Goal: Transaction & Acquisition: Purchase product/service

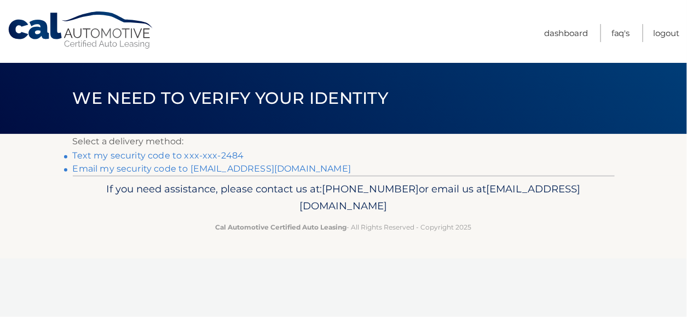
click at [207, 156] on link "Text my security code to xxx-xxx-2484" at bounding box center [158, 155] width 171 height 10
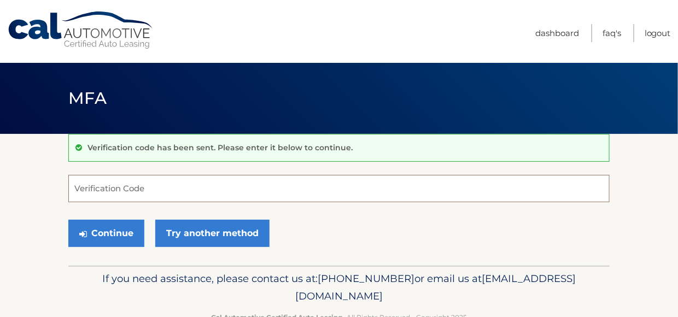
click at [114, 185] on input "Verification Code" at bounding box center [339, 188] width 542 height 27
type input "478974"
click at [68, 220] on button "Continue" at bounding box center [106, 233] width 76 height 27
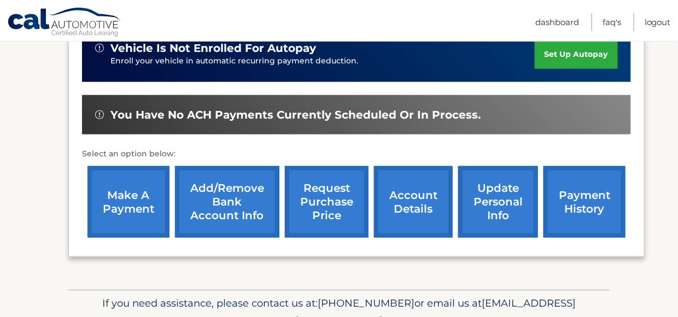
scroll to position [292, 0]
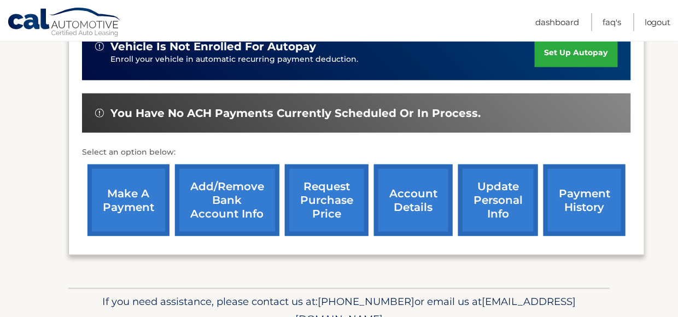
click at [134, 194] on link "make a payment" at bounding box center [129, 201] width 82 height 72
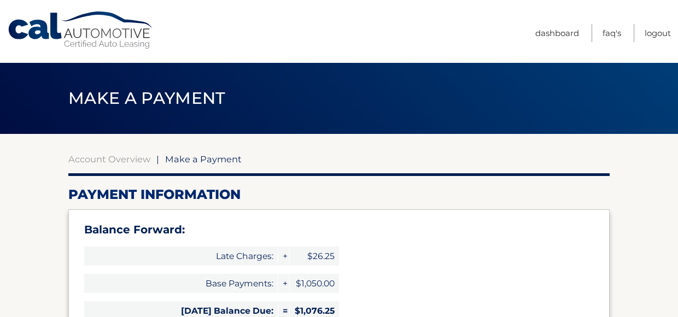
select select "ZjY0MTgwMTYtYmZlYy00MWE2LTg3M2YtNTcxOWZlMzVjZDUx"
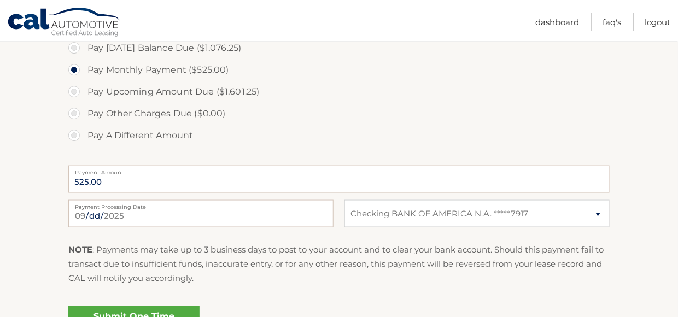
scroll to position [421, 0]
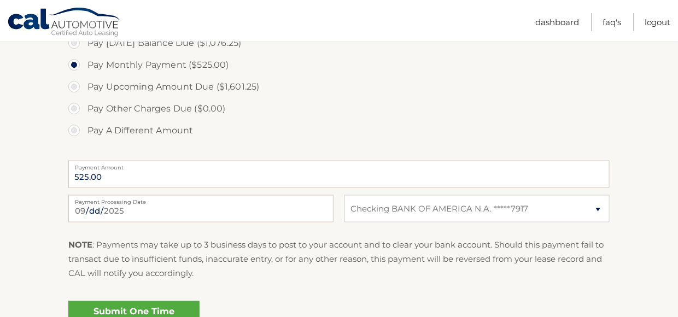
click at [174, 166] on label "Payment Amount" at bounding box center [339, 165] width 542 height 9
click at [174, 166] on input "525.00" at bounding box center [339, 174] width 542 height 27
click at [131, 173] on input "525.00" at bounding box center [339, 174] width 542 height 27
click at [111, 179] on input "525.00" at bounding box center [339, 174] width 542 height 27
click at [99, 176] on input "525.00" at bounding box center [339, 174] width 542 height 27
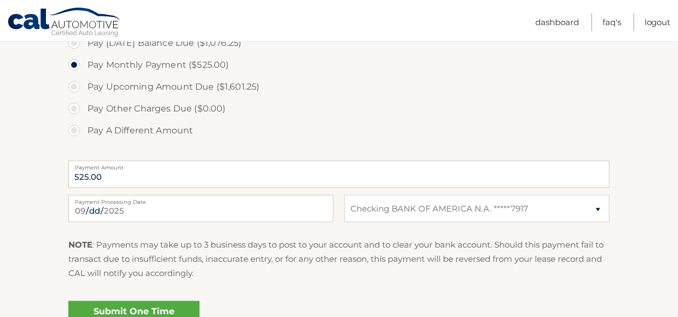
click at [77, 107] on label "Pay Other Charges Due ($0.00)" at bounding box center [339, 109] width 542 height 22
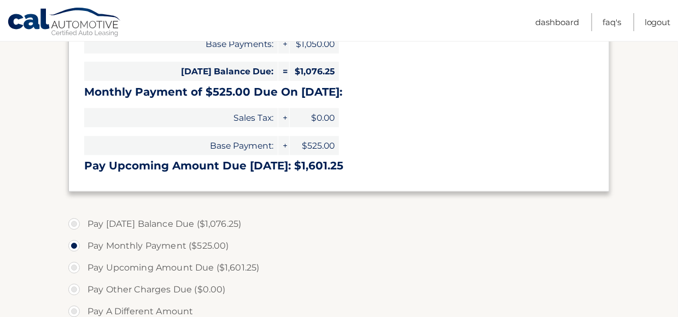
scroll to position [257, 0]
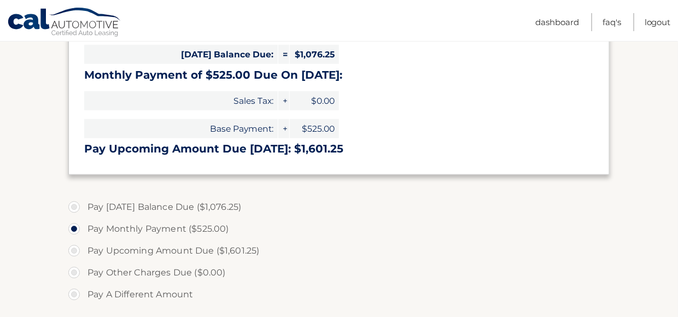
click at [79, 205] on label "Pay Today's Balance Due ($1,076.25)" at bounding box center [339, 207] width 542 height 22
click at [79, 205] on input "Pay Today's Balance Due ($1,076.25)" at bounding box center [78, 205] width 11 height 18
radio input "true"
type input "1076.25"
click at [73, 292] on label "Pay A Different Amount" at bounding box center [339, 295] width 542 height 22
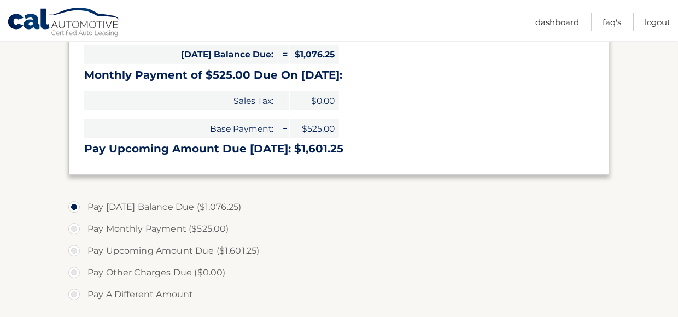
click at [73, 292] on input "Pay A Different Amount" at bounding box center [78, 293] width 11 height 18
radio input "true"
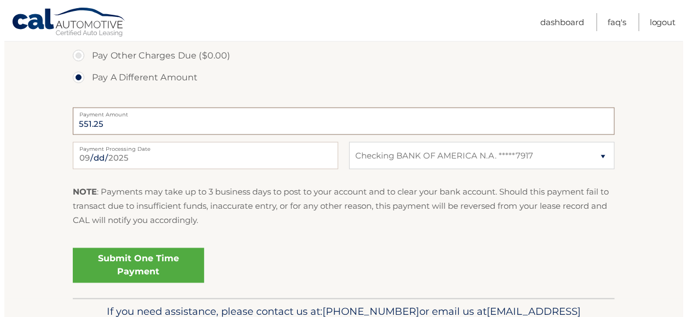
scroll to position [490, 0]
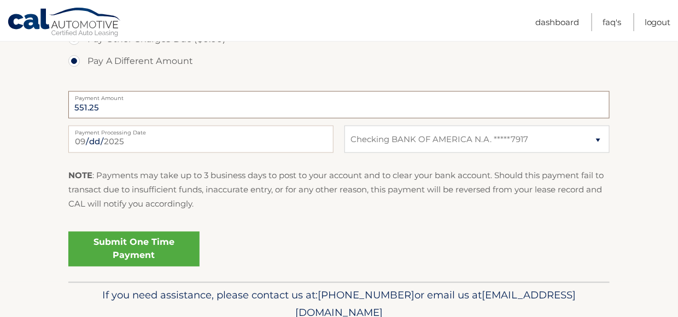
type input "551.25"
click at [125, 249] on link "Submit One Time Payment" at bounding box center [133, 249] width 131 height 35
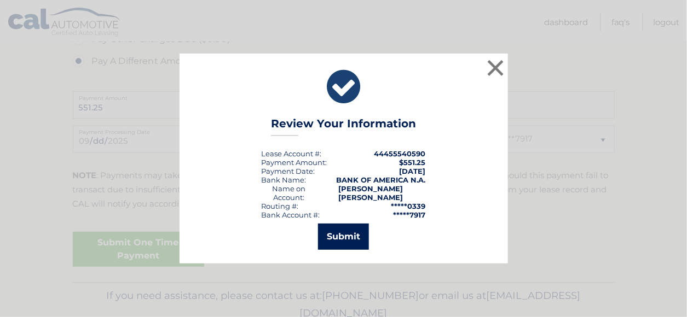
click at [334, 232] on button "Submit" at bounding box center [343, 237] width 51 height 26
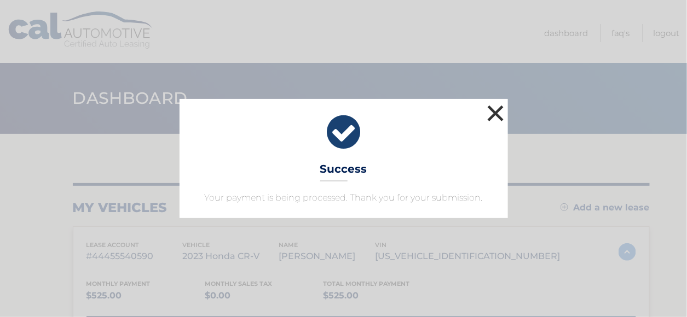
click at [495, 111] on button "×" at bounding box center [496, 113] width 22 height 22
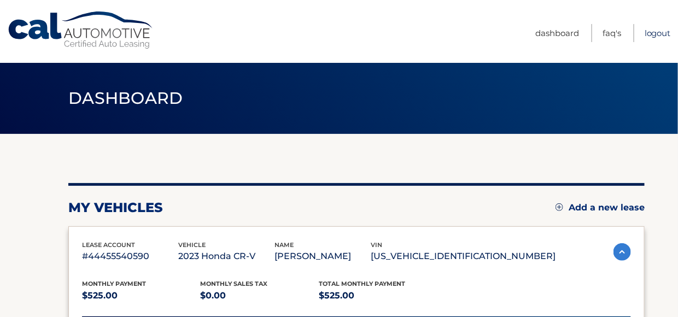
click at [653, 35] on link "Logout" at bounding box center [658, 33] width 26 height 18
